Goal: Information Seeking & Learning: Learn about a topic

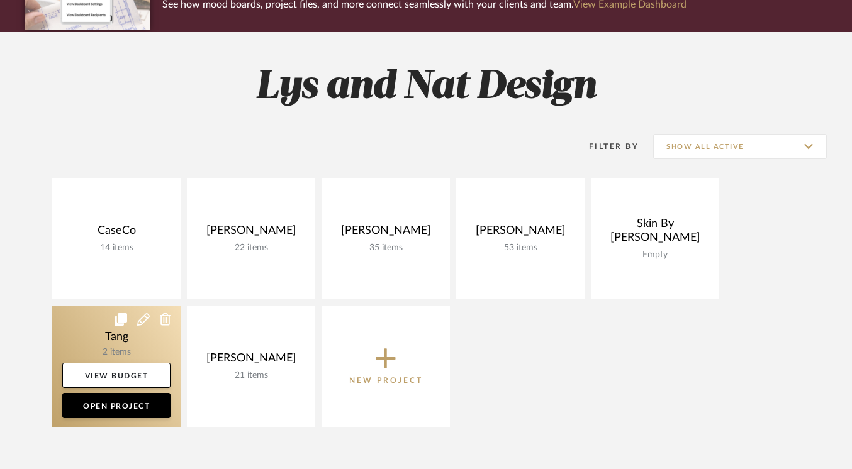
click at [128, 338] on link at bounding box center [116, 366] width 128 height 121
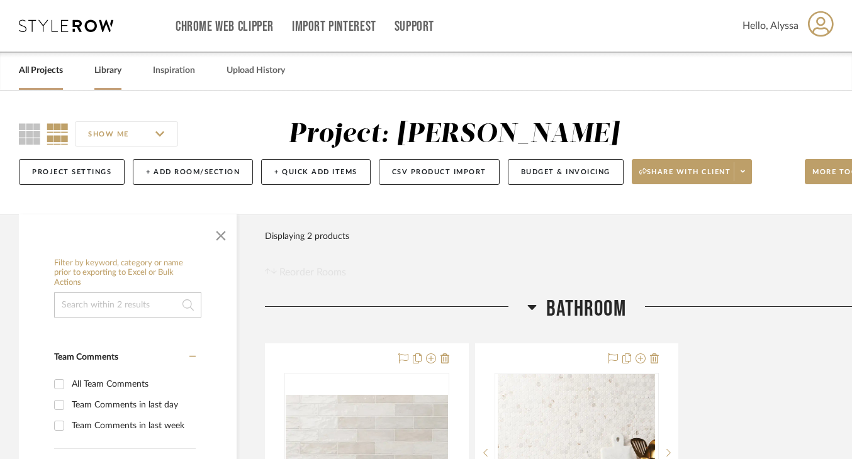
click at [108, 73] on link "Library" at bounding box center [107, 70] width 27 height 17
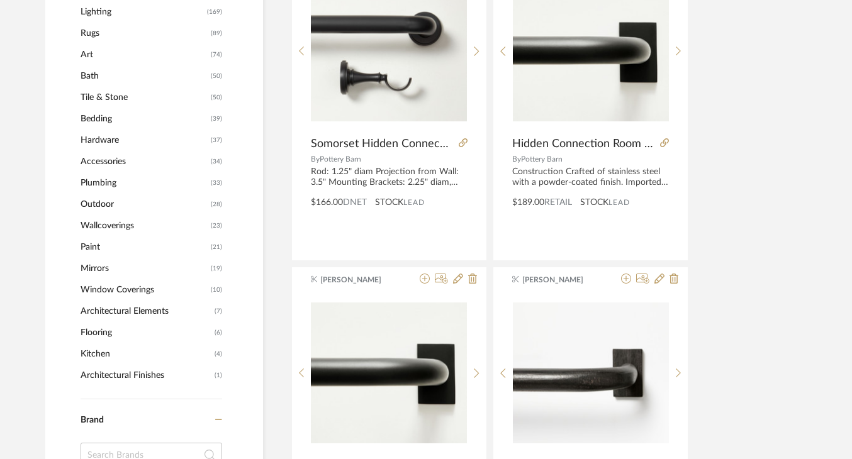
scroll to position [616, 1]
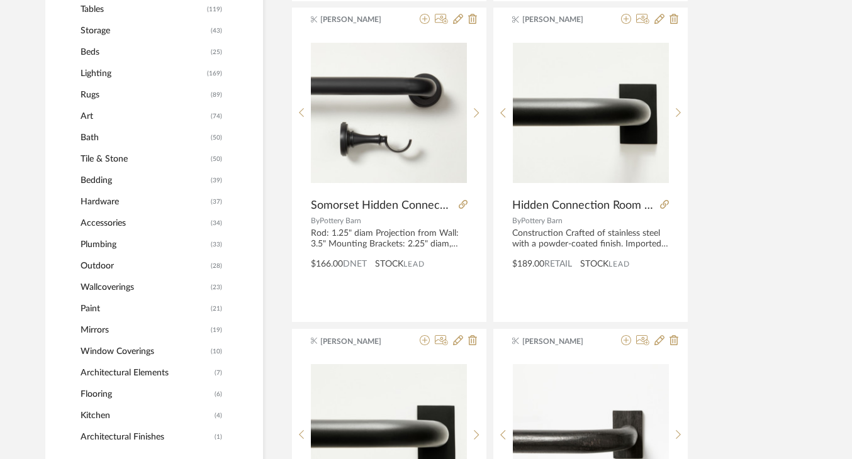
click at [99, 242] on span "Plumbing" at bounding box center [144, 244] width 127 height 21
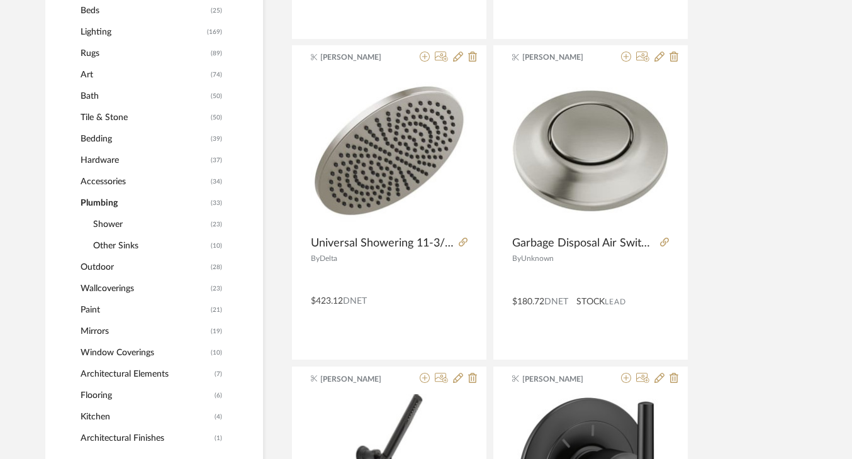
scroll to position [531, 1]
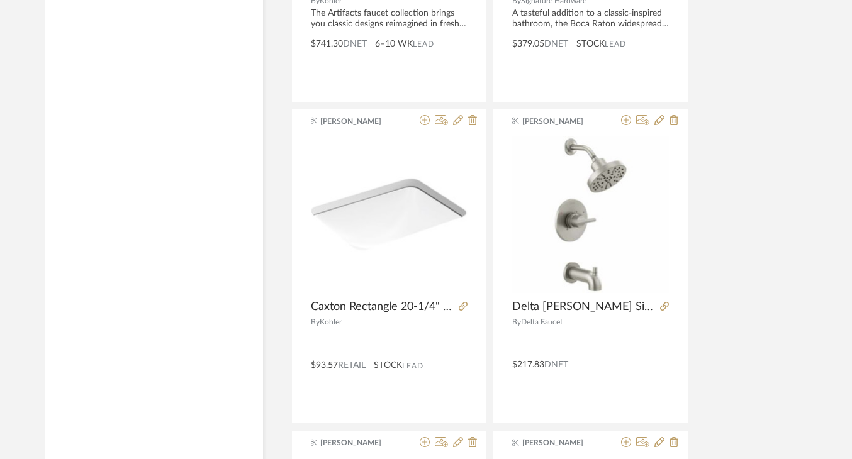
scroll to position [2813, 1]
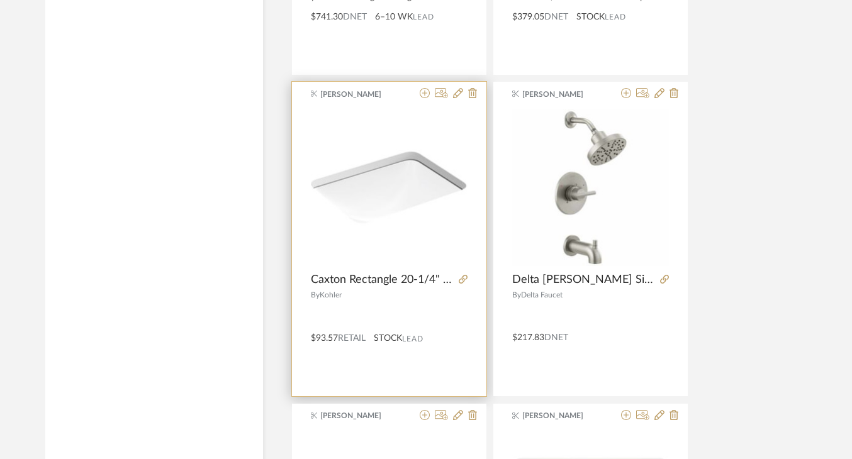
click at [398, 170] on img "0" at bounding box center [389, 187] width 157 height 157
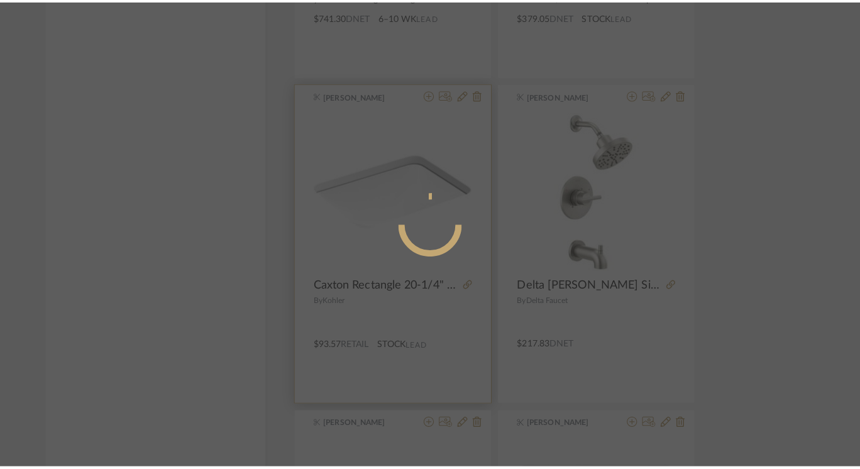
scroll to position [0, 0]
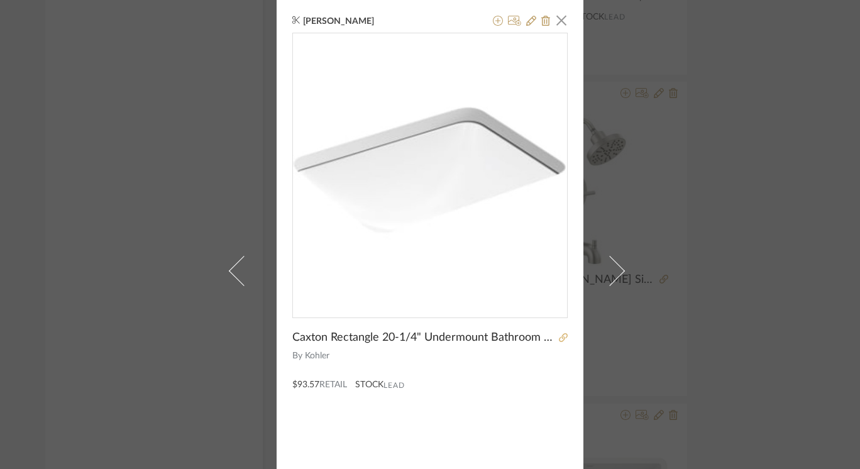
click at [560, 337] on icon at bounding box center [563, 337] width 9 height 9
click at [557, 19] on span "button" at bounding box center [561, 20] width 25 height 25
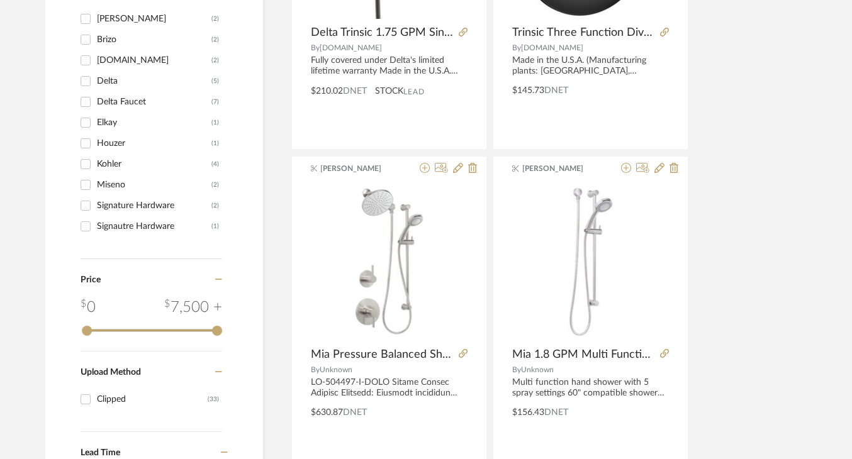
scroll to position [0, 1]
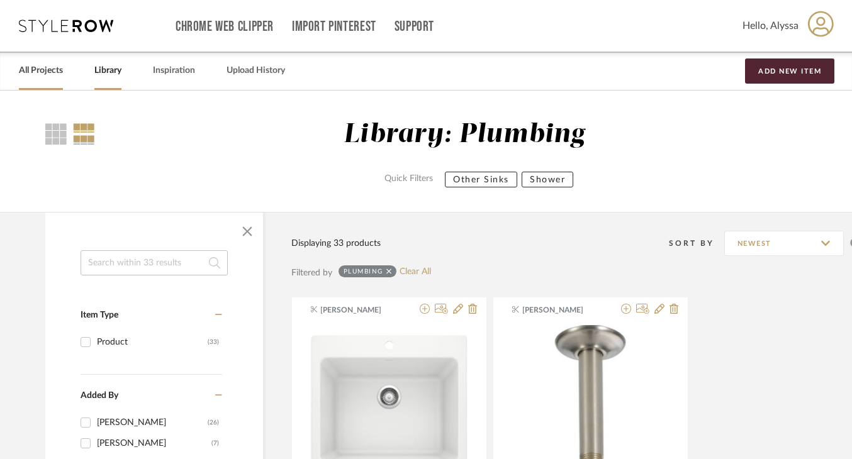
click at [43, 67] on link "All Projects" at bounding box center [41, 70] width 44 height 17
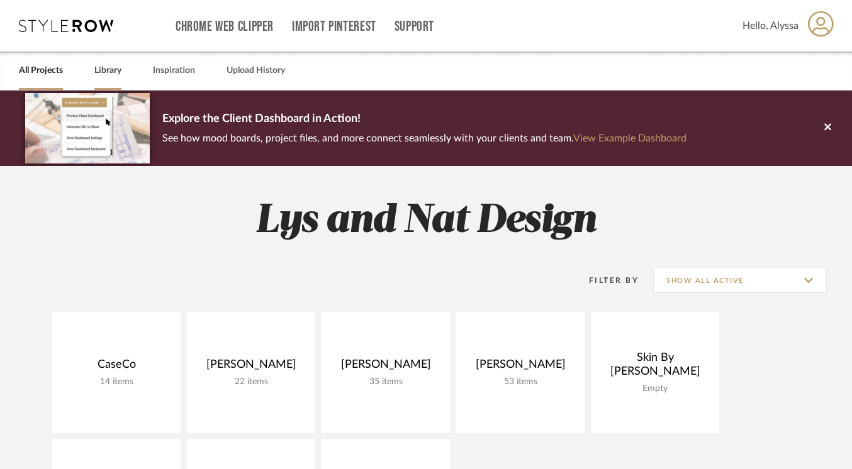
click at [108, 72] on link "Library" at bounding box center [107, 70] width 27 height 17
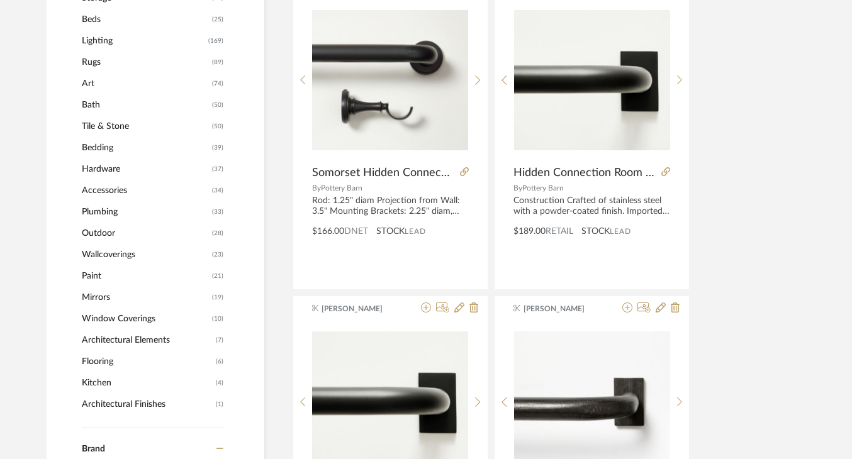
click at [109, 211] on span "Plumbing" at bounding box center [145, 211] width 127 height 21
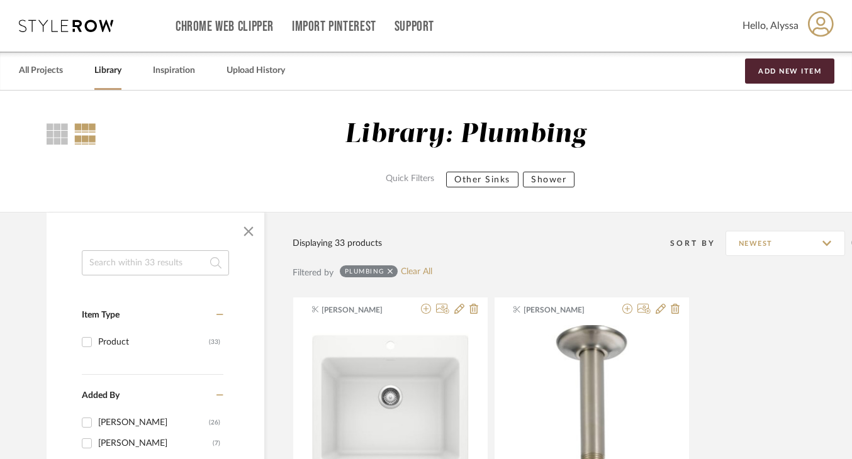
click at [130, 262] on input at bounding box center [155, 262] width 147 height 25
type input "bath tub"
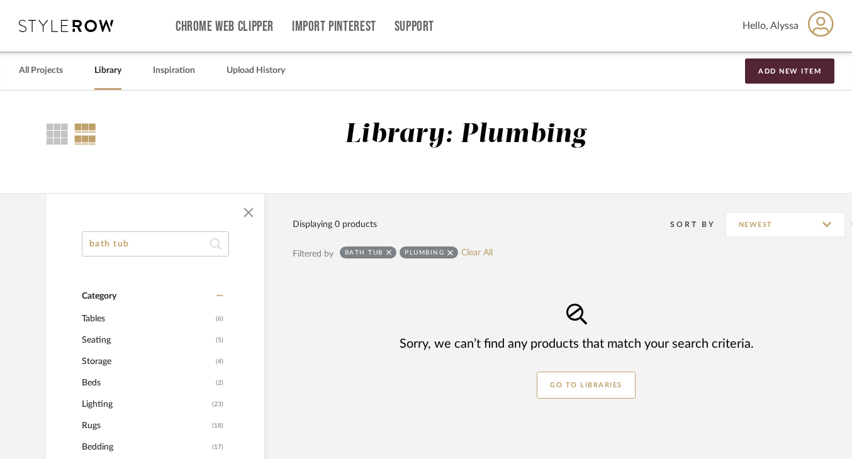
click at [390, 253] on icon at bounding box center [389, 252] width 6 height 9
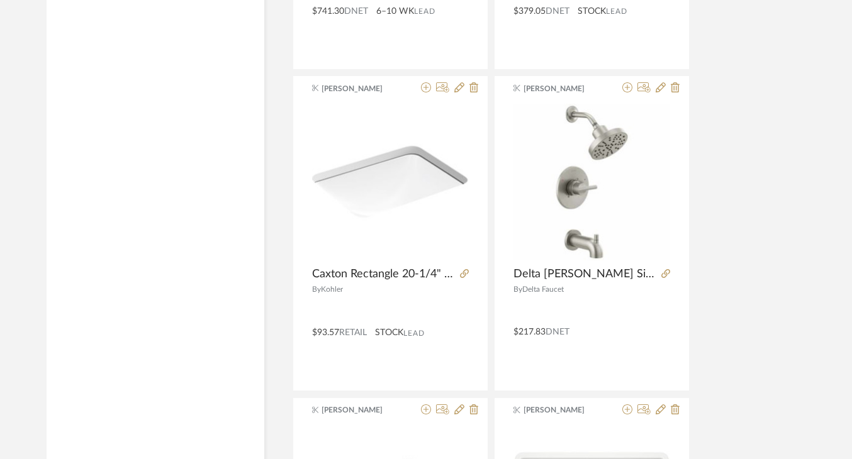
scroll to position [2832, 0]
